Goal: Book appointment/travel/reservation

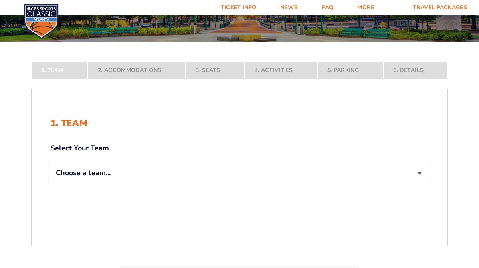
scroll to position [105, 0]
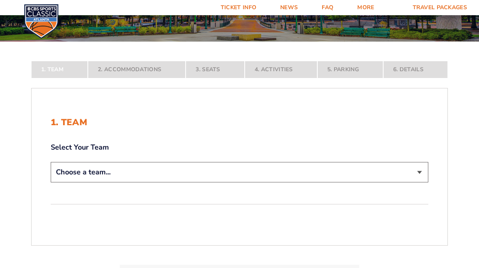
click at [241, 173] on select "Choose a team... [US_STATE] Wildcats [US_STATE] State Buckeyes [US_STATE] Tar H…" at bounding box center [240, 172] width 378 height 20
select select "12956"
click at [51, 182] on select "Choose a team... [US_STATE] Wildcats [US_STATE] State Buckeyes [US_STATE] Tar H…" at bounding box center [240, 172] width 378 height 20
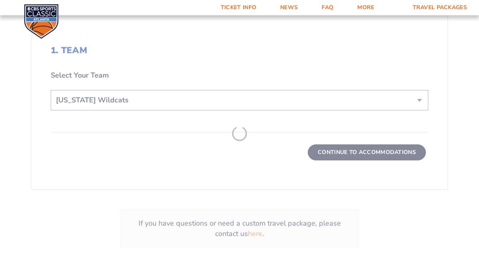
scroll to position [233, 0]
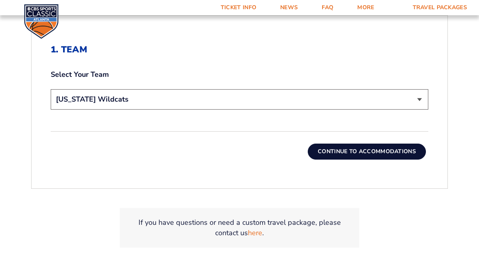
click at [358, 153] on button "Continue To Accommodations" at bounding box center [367, 151] width 118 height 16
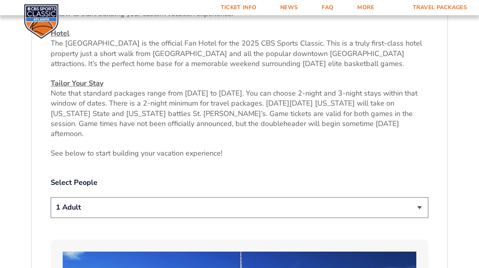
scroll to position [306, 0]
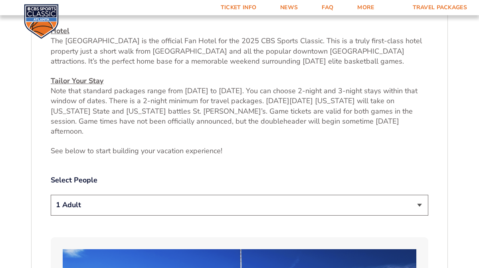
click at [370, 195] on select "1 Adult 2 Adults 3 Adults 4 Adults 2 Adults + 1 Child 2 Adults + 2 Children 2 A…" at bounding box center [240, 204] width 378 height 20
select select "4 Adults"
click at [51, 194] on select "1 Adult 2 Adults 3 Adults 4 Adults 2 Adults + 1 Child 2 Adults + 2 Children 2 A…" at bounding box center [240, 204] width 378 height 20
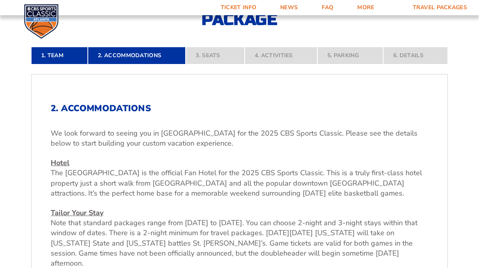
scroll to position [35, 0]
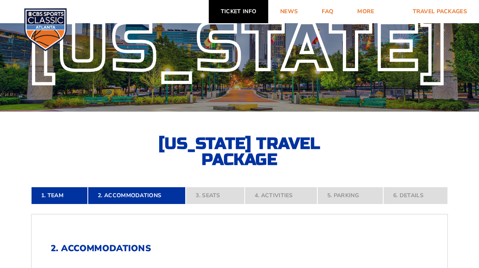
click at [243, 12] on link "Ticket Info" at bounding box center [239, 11] width 60 height 23
